Goal: Task Accomplishment & Management: Manage account settings

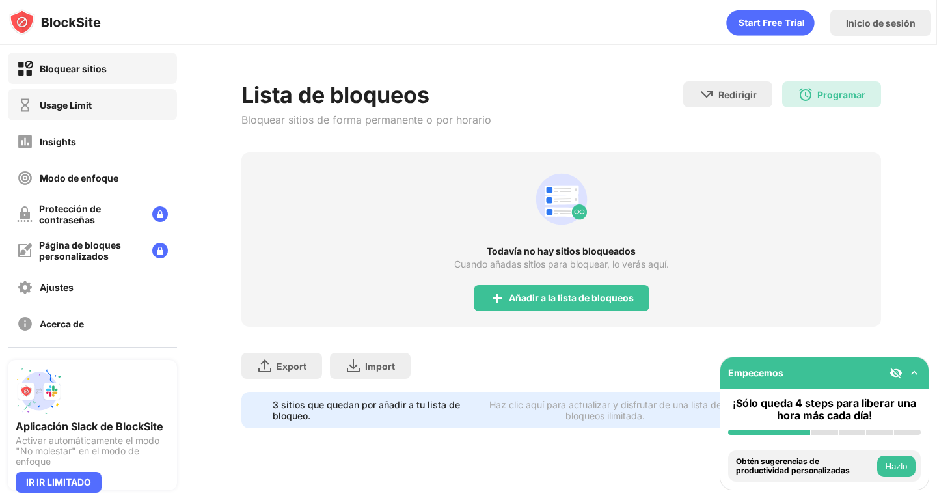
click at [89, 108] on div "Usage Limit" at bounding box center [66, 105] width 52 height 11
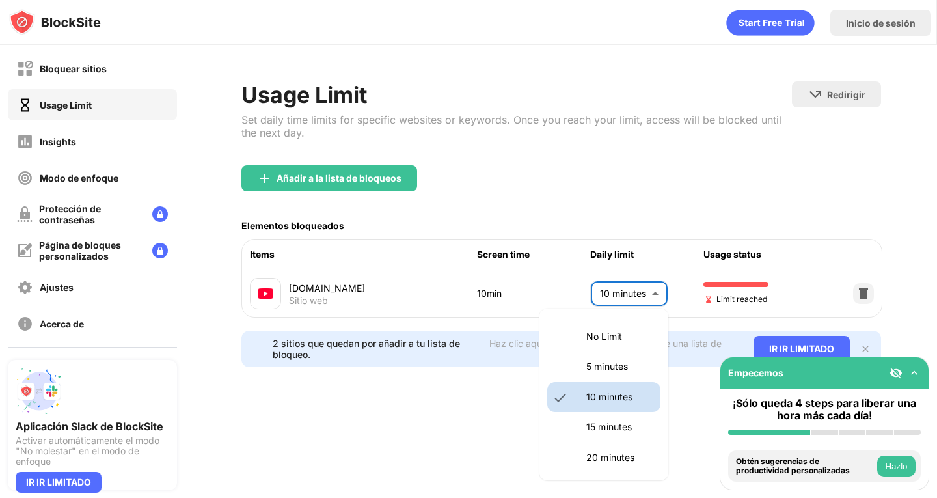
click at [611, 289] on body "Bloquear sitios Usage Limit Insights Modo de enfoque Protección de contraseñas …" at bounding box center [468, 249] width 937 height 498
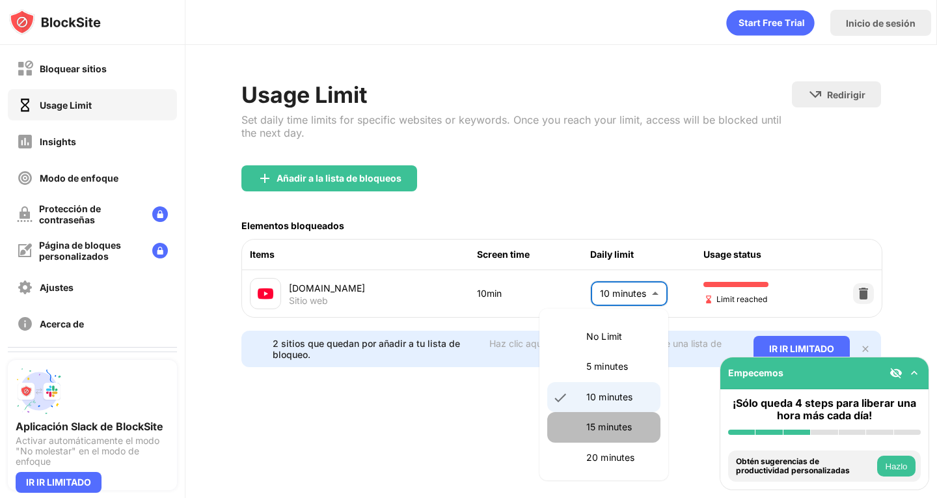
click at [628, 417] on li "15 minutes" at bounding box center [603, 427] width 113 height 30
type input "**"
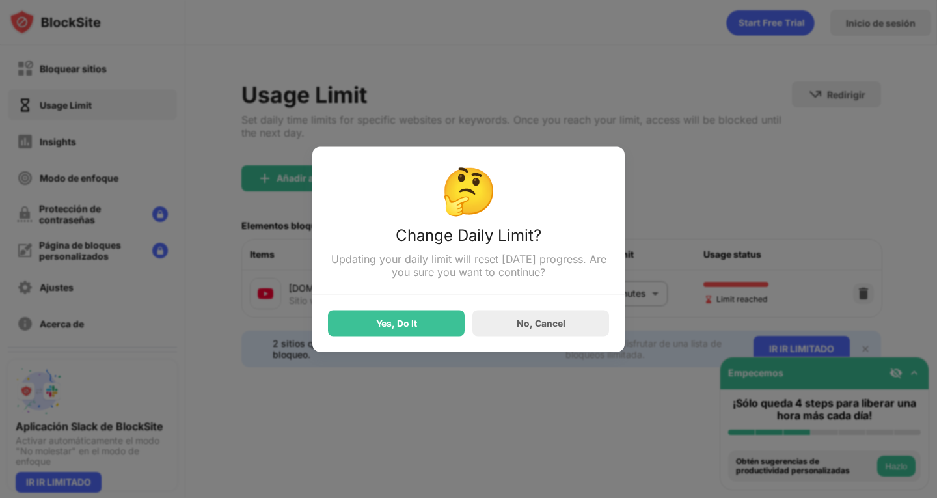
drag, startPoint x: 343, startPoint y: 343, endPoint x: 326, endPoint y: 312, distance: 35.0
click at [326, 312] on div "🤔 Change Daily Limit? Updating your daily limit will reset [DATE] progress. Are…" at bounding box center [468, 248] width 312 height 205
drag, startPoint x: 326, startPoint y: 312, endPoint x: 352, endPoint y: 324, distance: 27.7
click at [352, 324] on div "🤔 Change Daily Limit? Updating your daily limit will reset [DATE] progress. Are…" at bounding box center [468, 248] width 312 height 205
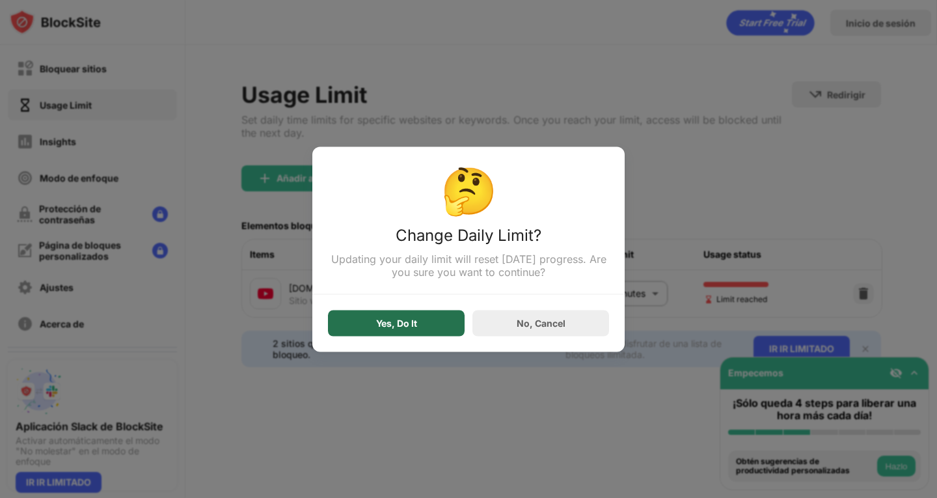
click at [352, 324] on div "Yes, Do It" at bounding box center [396, 323] width 137 height 26
